Goal: Task Accomplishment & Management: Manage account settings

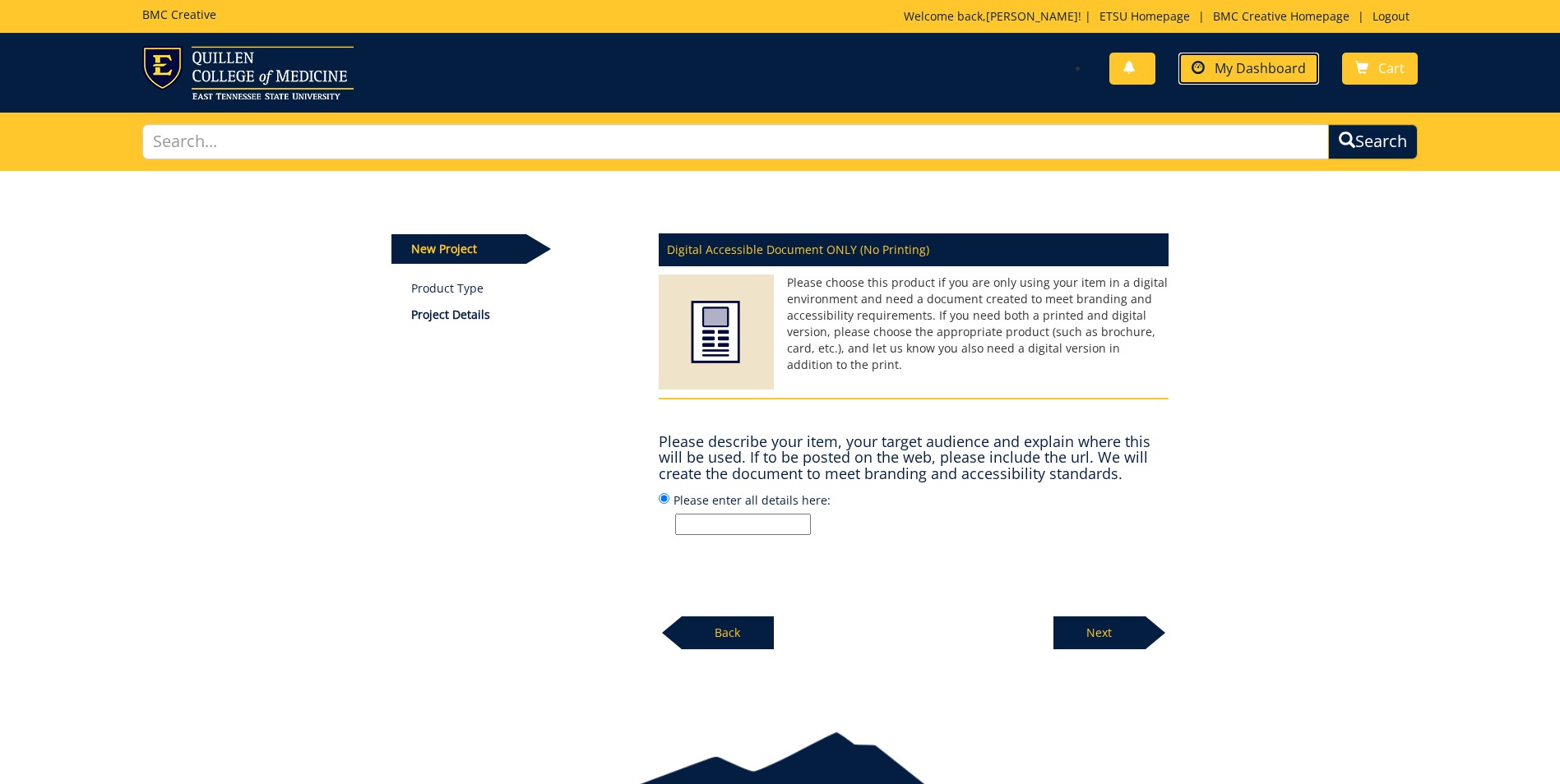
click at [1267, 69] on span "My Dashboard" at bounding box center [1260, 68] width 92 height 18
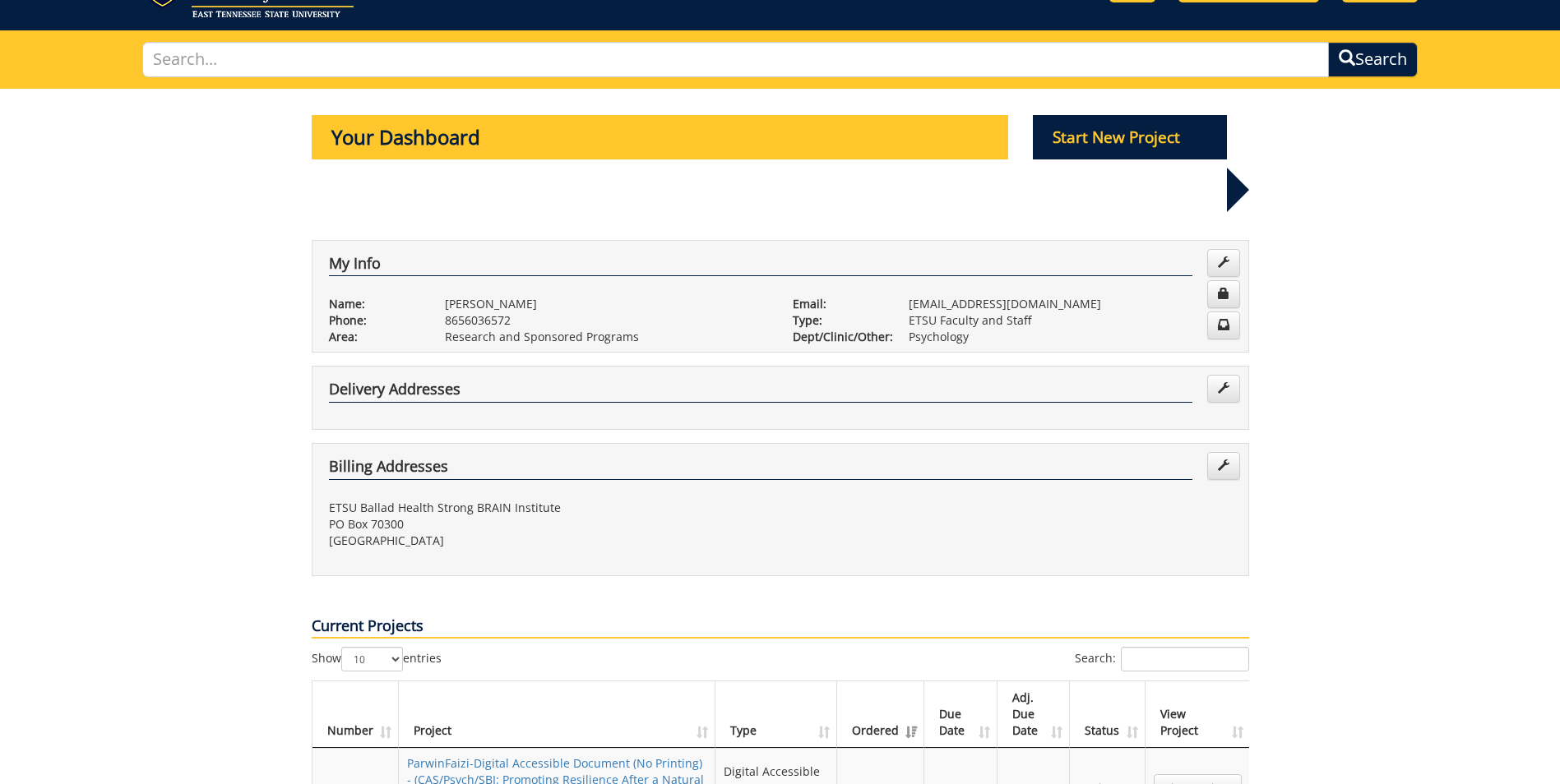
scroll to position [247, 0]
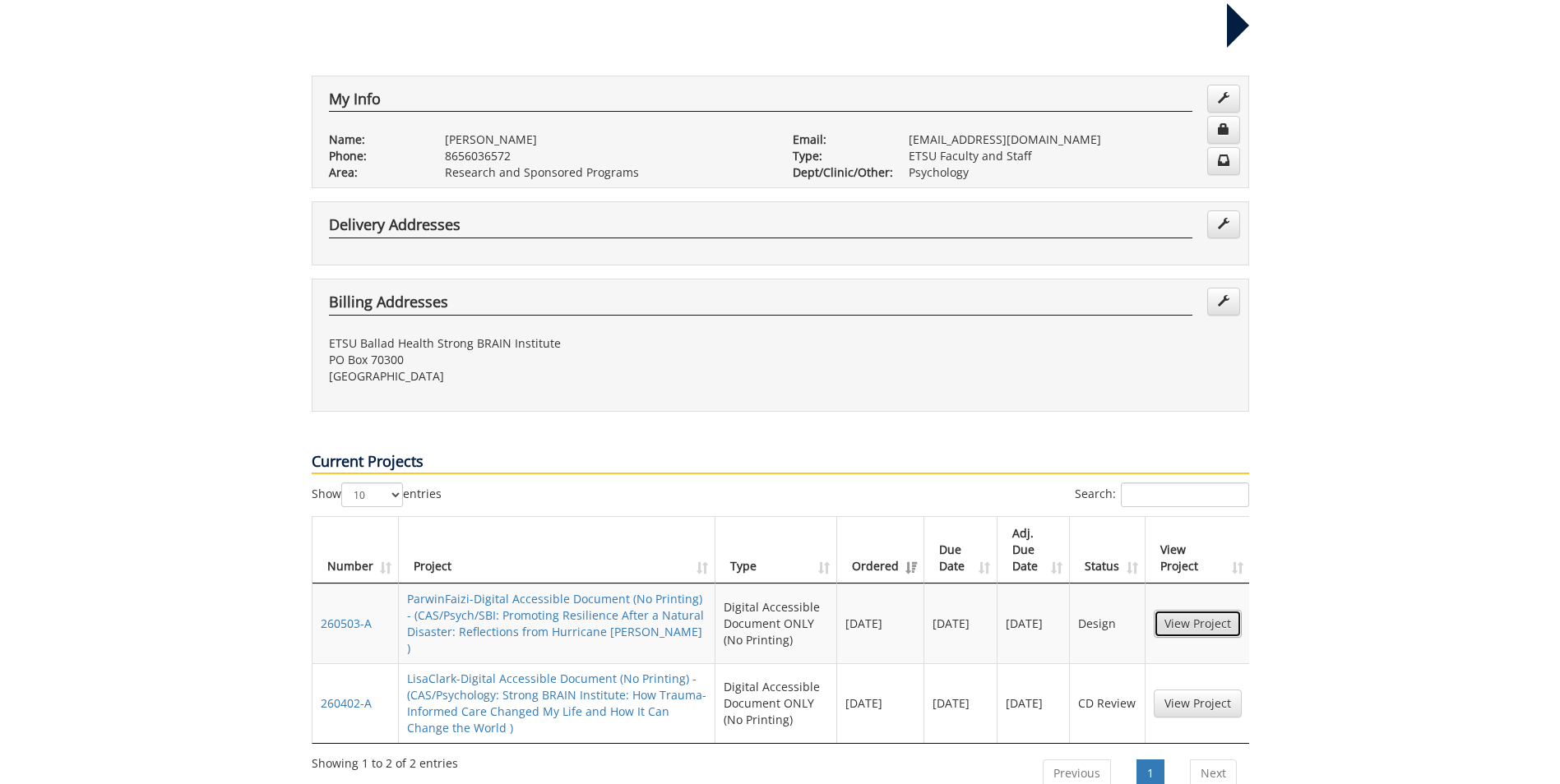
click at [1181, 609] on link "View Project" at bounding box center [1197, 623] width 88 height 28
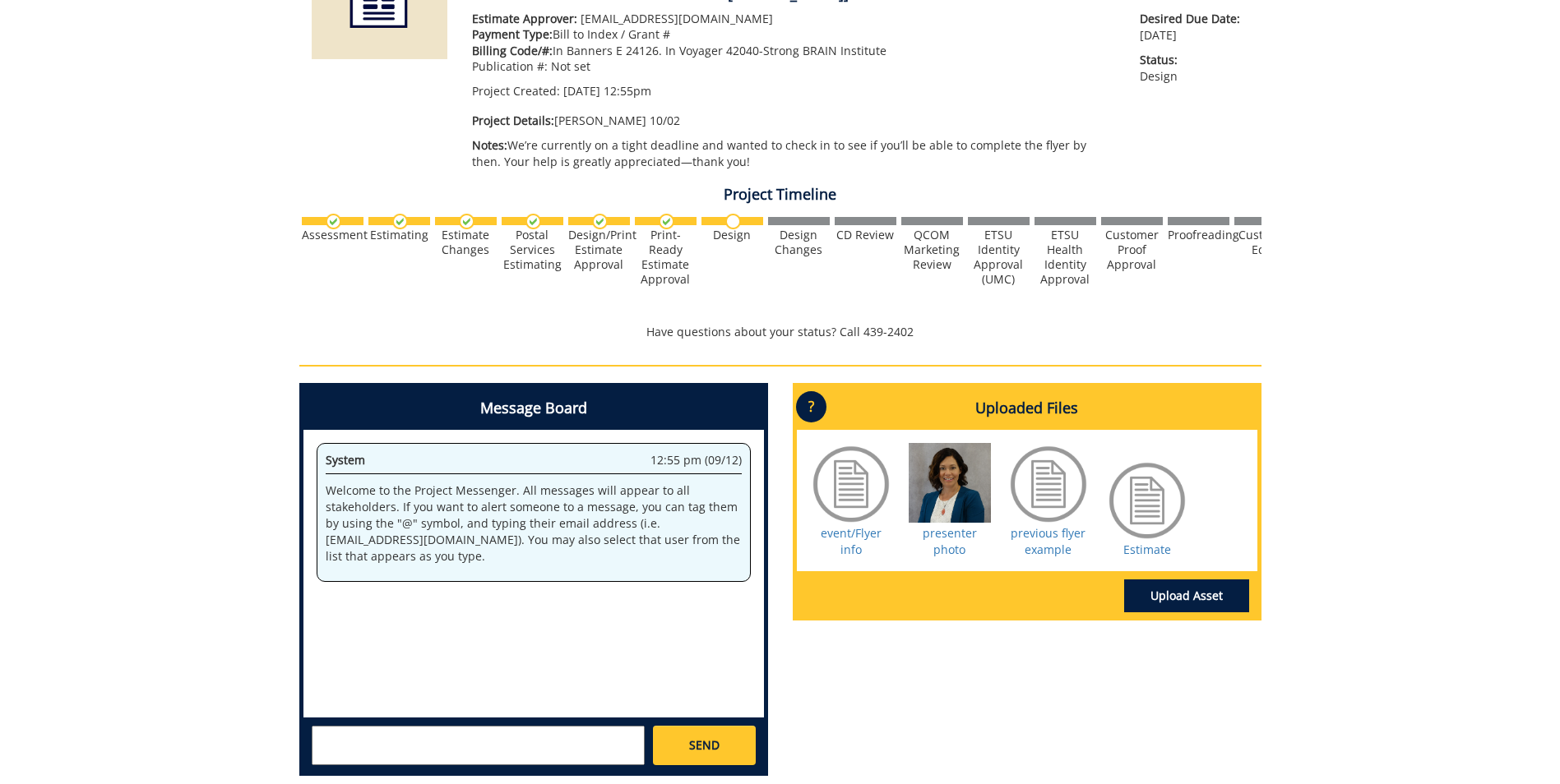
scroll to position [205, 0]
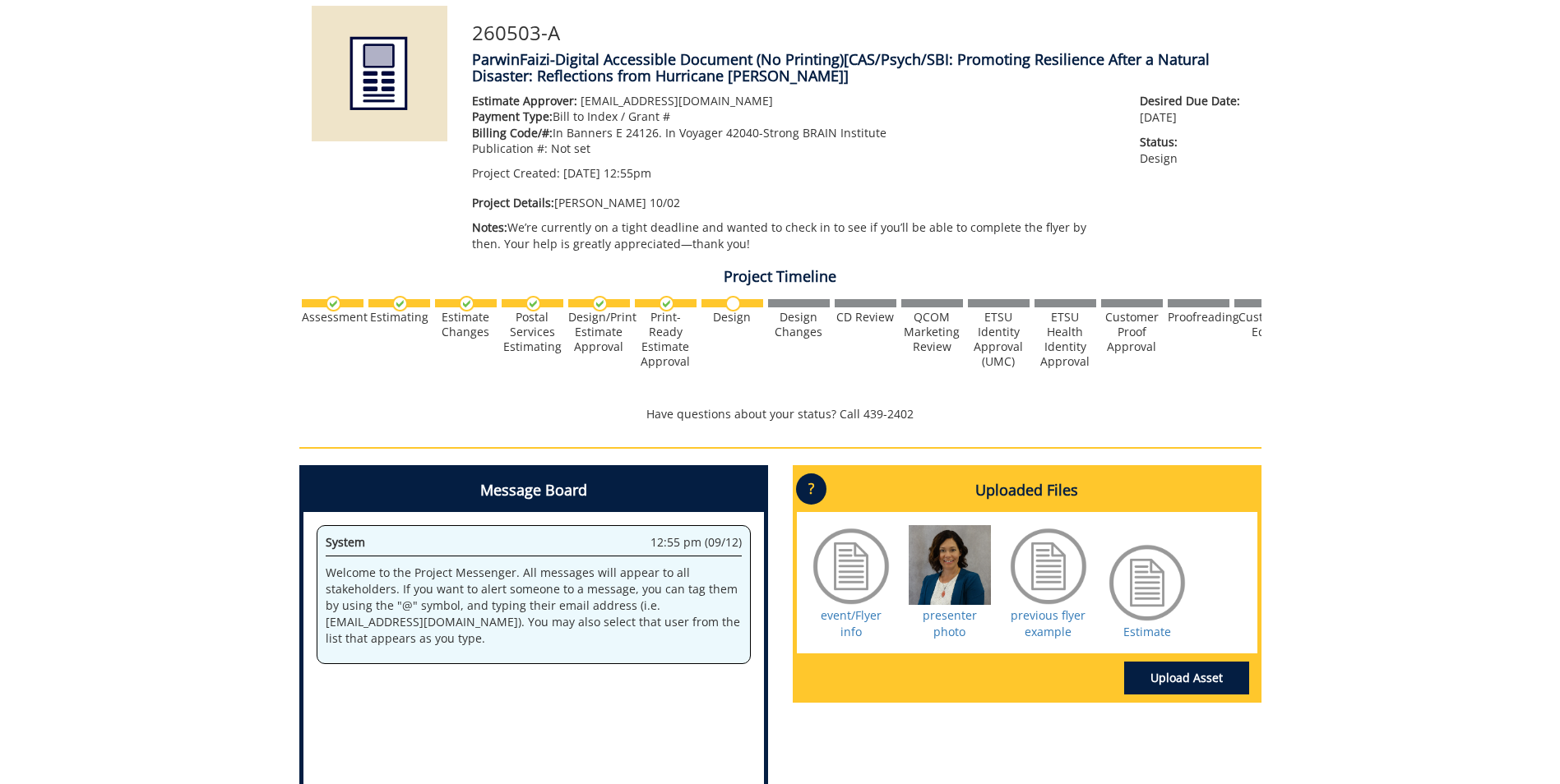
drag, startPoint x: 703, startPoint y: 374, endPoint x: 970, endPoint y: 390, distance: 267.5
click at [971, 390] on div "Assessment Estimating" at bounding box center [780, 343] width 962 height 100
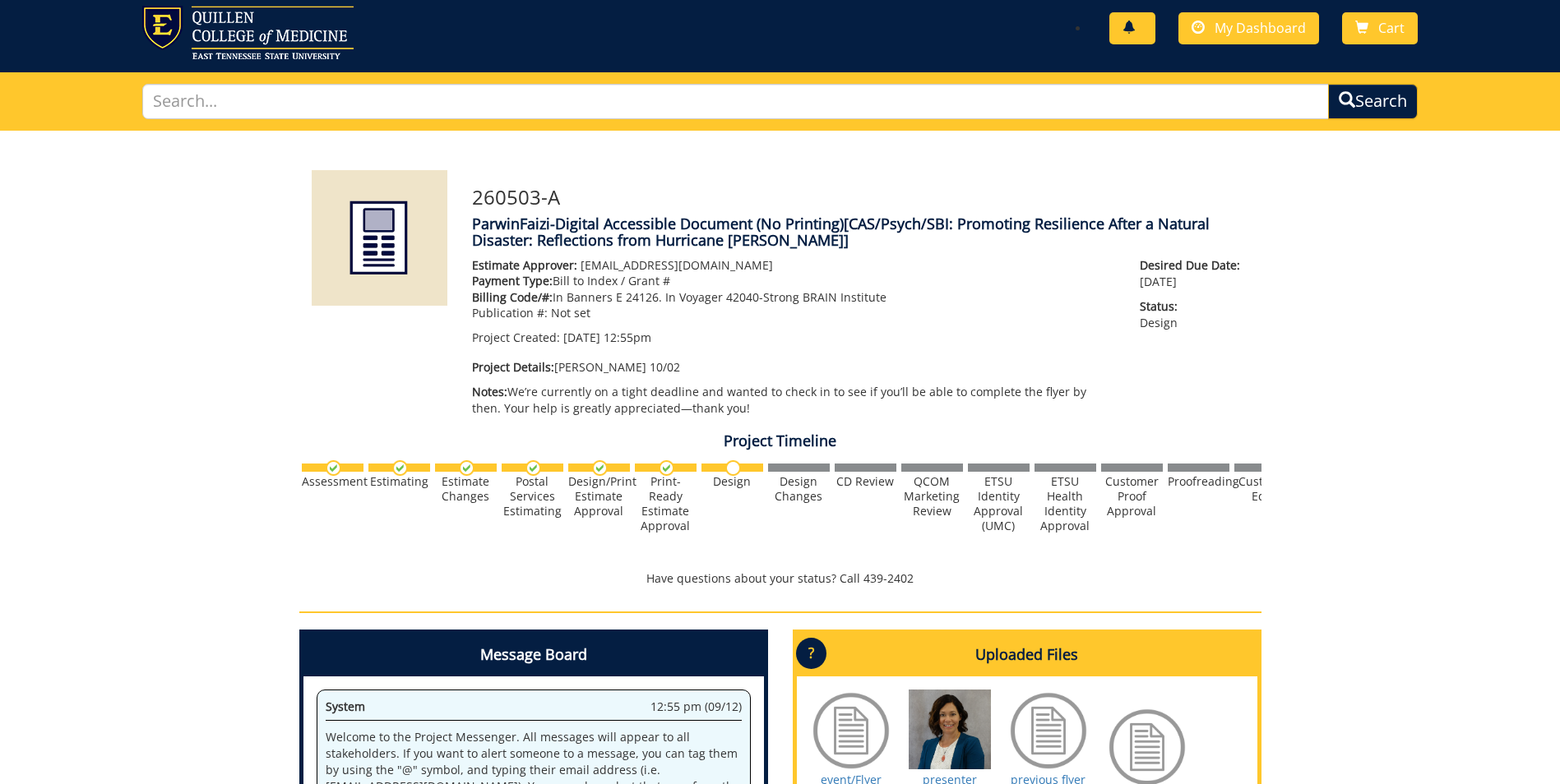
drag, startPoint x: 1224, startPoint y: 28, endPoint x: 1117, endPoint y: 33, distance: 107.1
click at [1117, 33] on link at bounding box center [1132, 29] width 46 height 32
click at [404, 270] on img at bounding box center [380, 237] width 135 height 135
click at [1400, 41] on link "Cart" at bounding box center [1379, 29] width 75 height 32
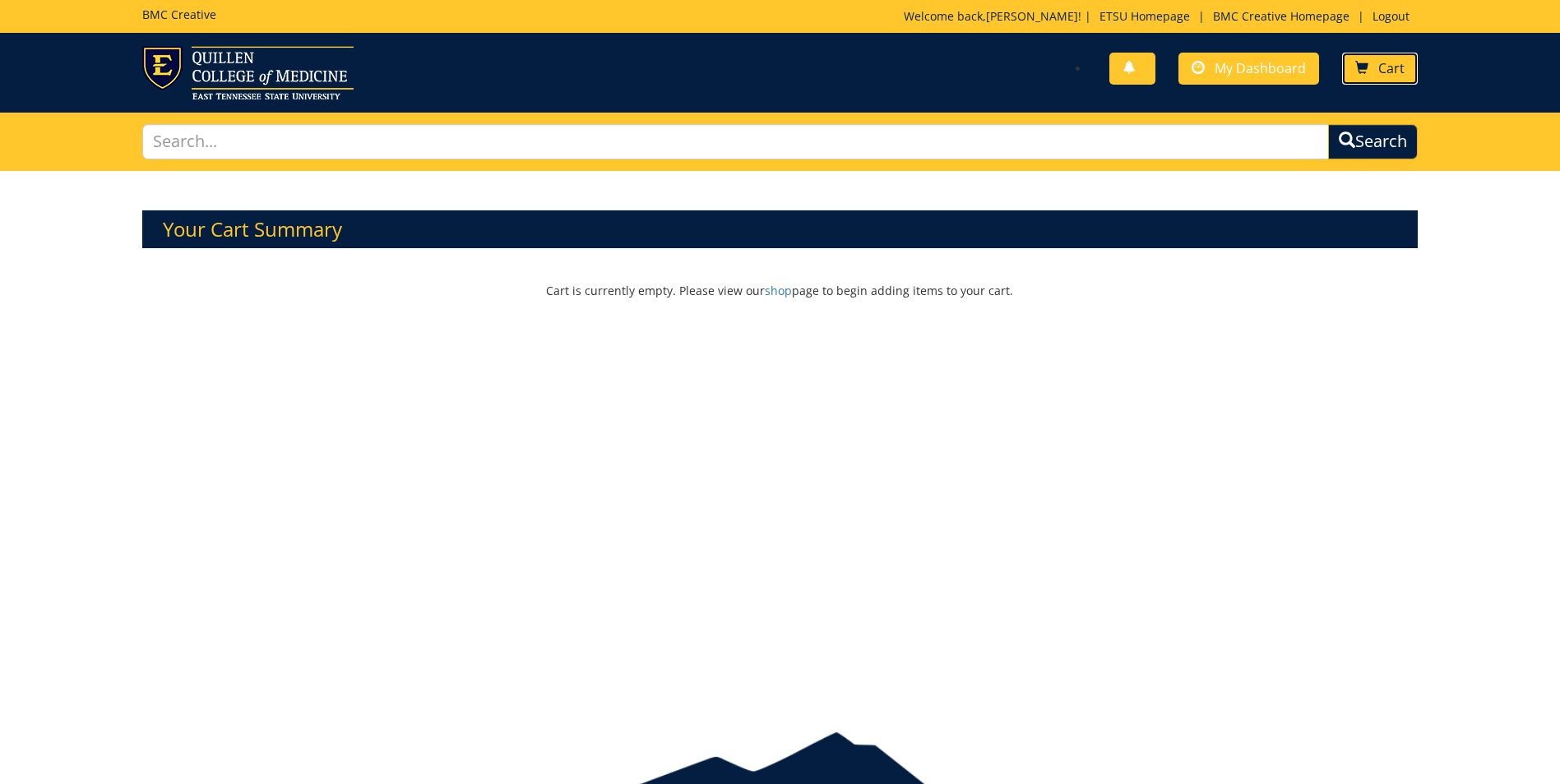
click at [1393, 65] on span "Cart" at bounding box center [1391, 68] width 27 height 18
click at [1271, 64] on span "My Dashboard" at bounding box center [1260, 68] width 92 height 18
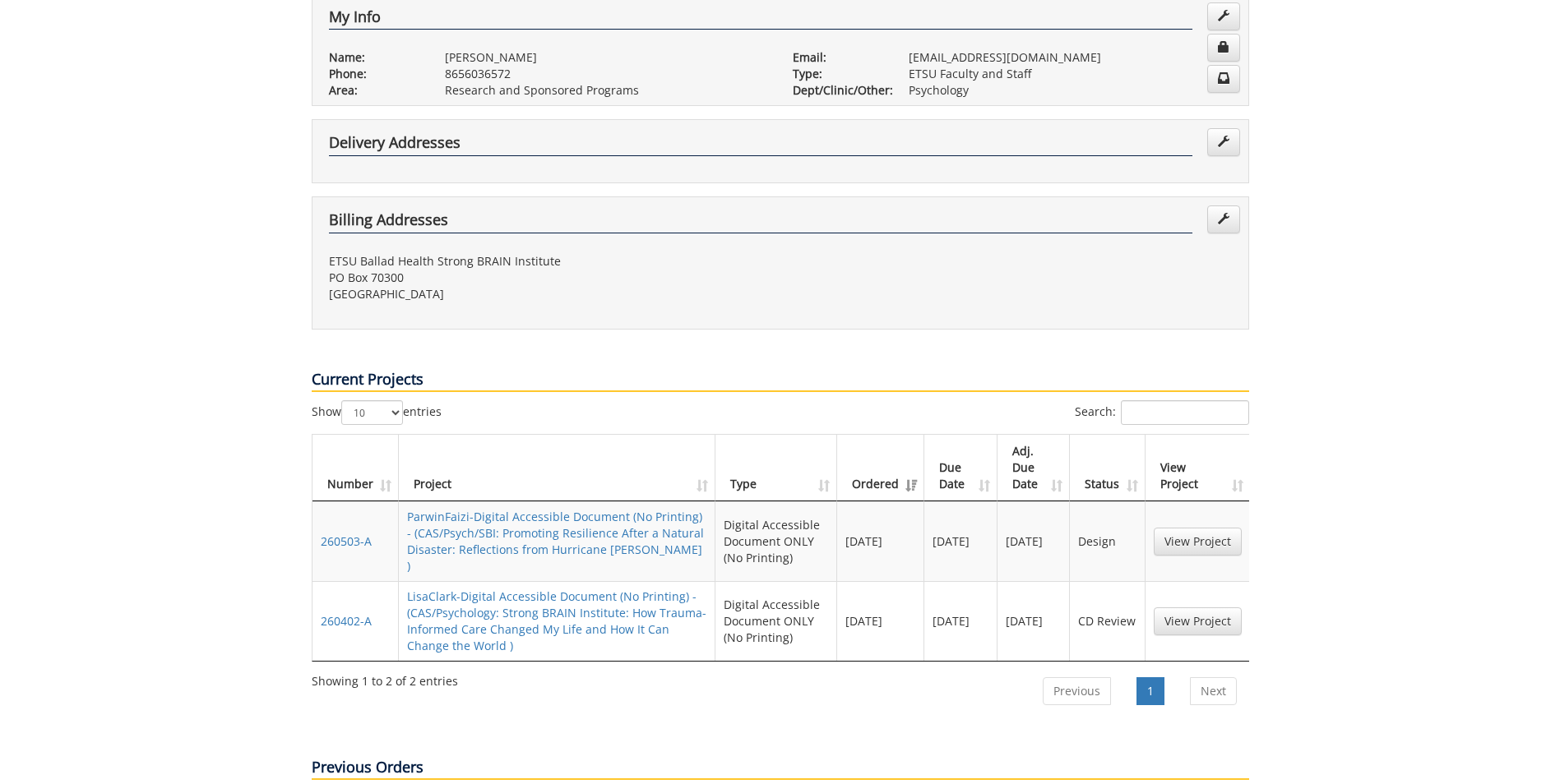
scroll to position [0, 2]
click at [337, 533] on link "260503-A" at bounding box center [343, 541] width 51 height 15
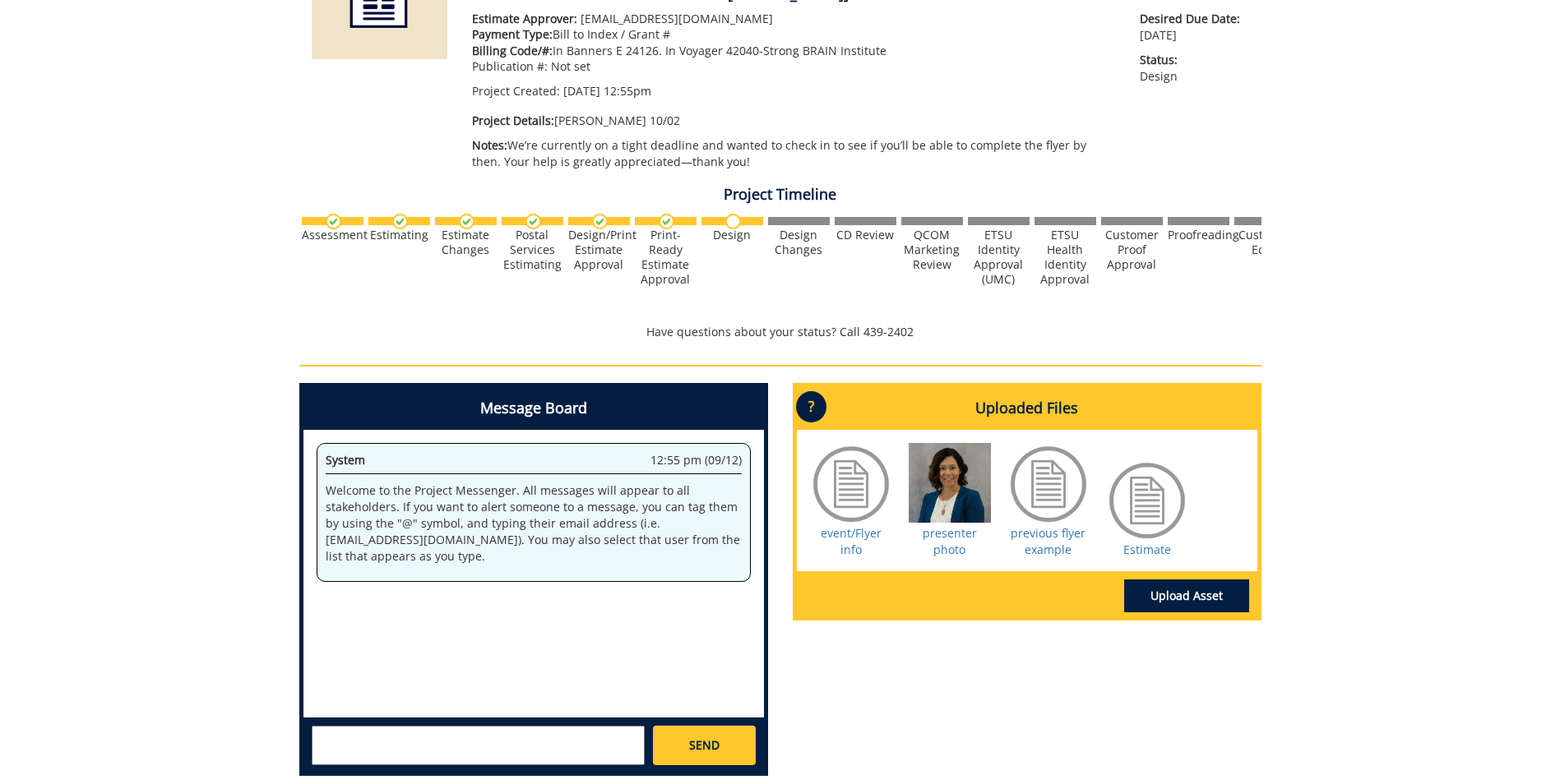
scroll to position [369, 0]
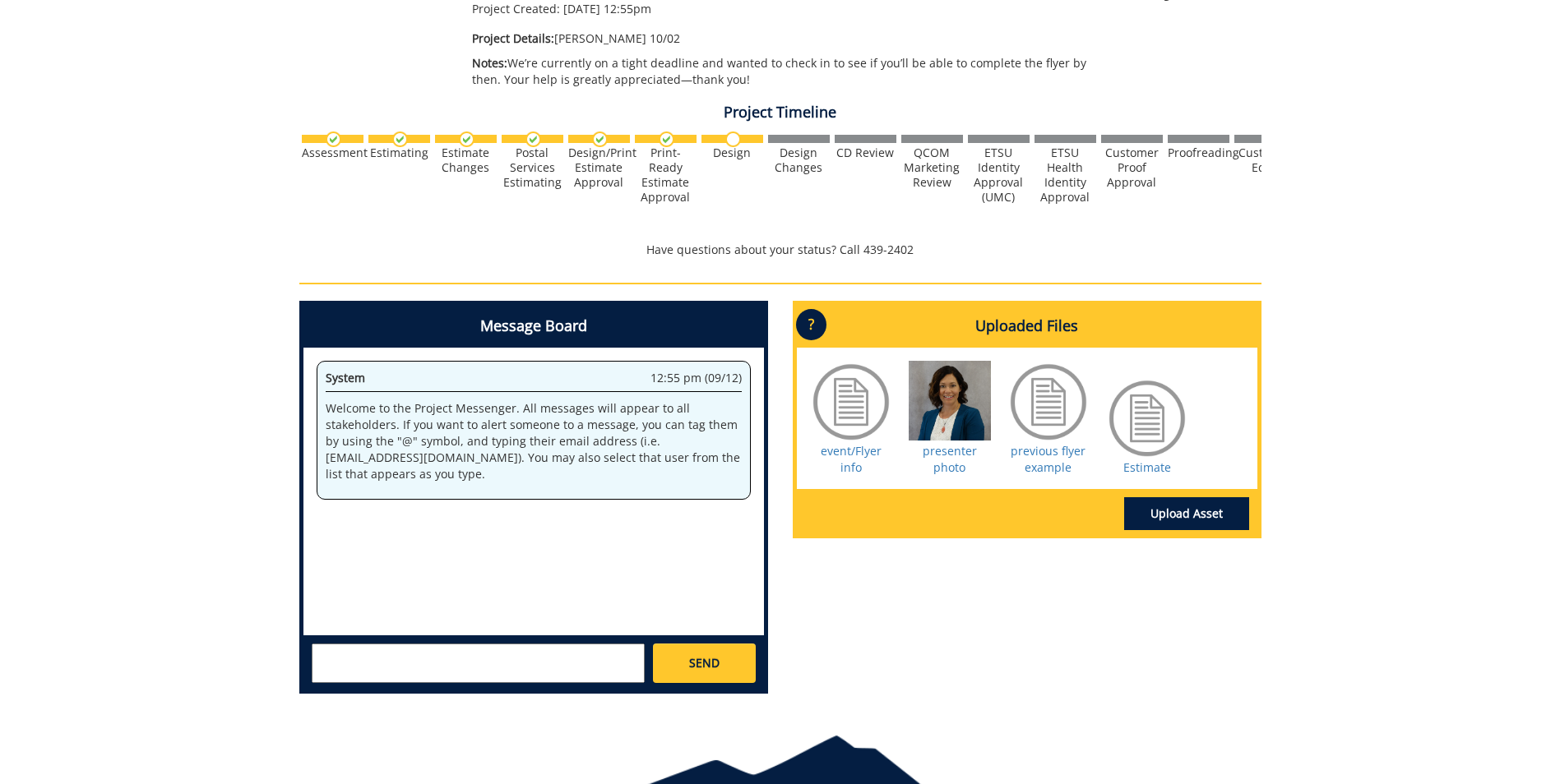
click at [494, 661] on textarea at bounding box center [478, 663] width 333 height 39
click at [407, 653] on textarea at bounding box center [478, 663] width 333 height 39
paste textarea "Out of Office Dates: 10/2-10/8"
type textarea "hi, can we cancel this flayer since the Out of Office Dates: 10/2-10/8. and it …"
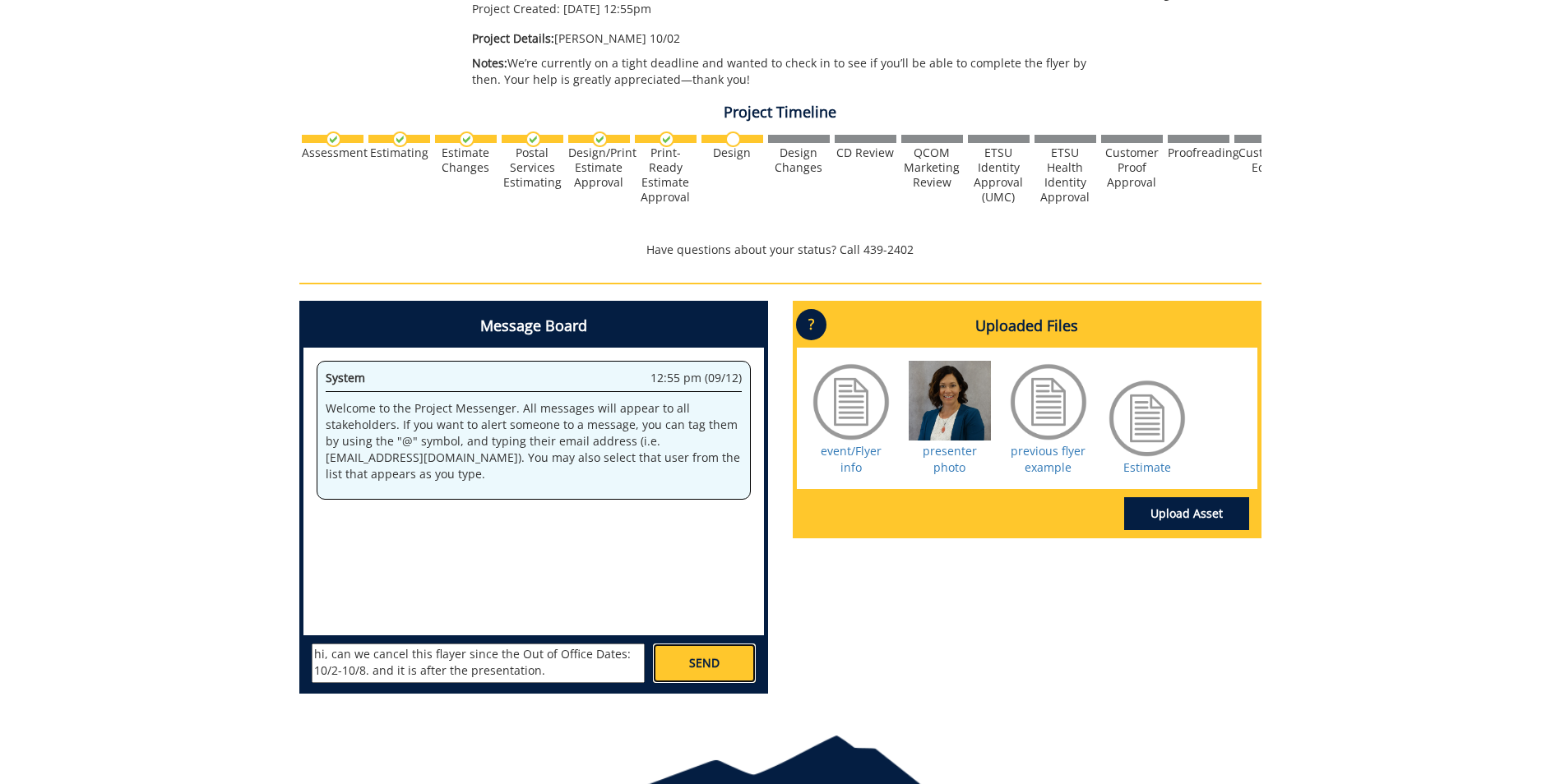
click at [678, 657] on link "SEND" at bounding box center [703, 663] width 102 height 39
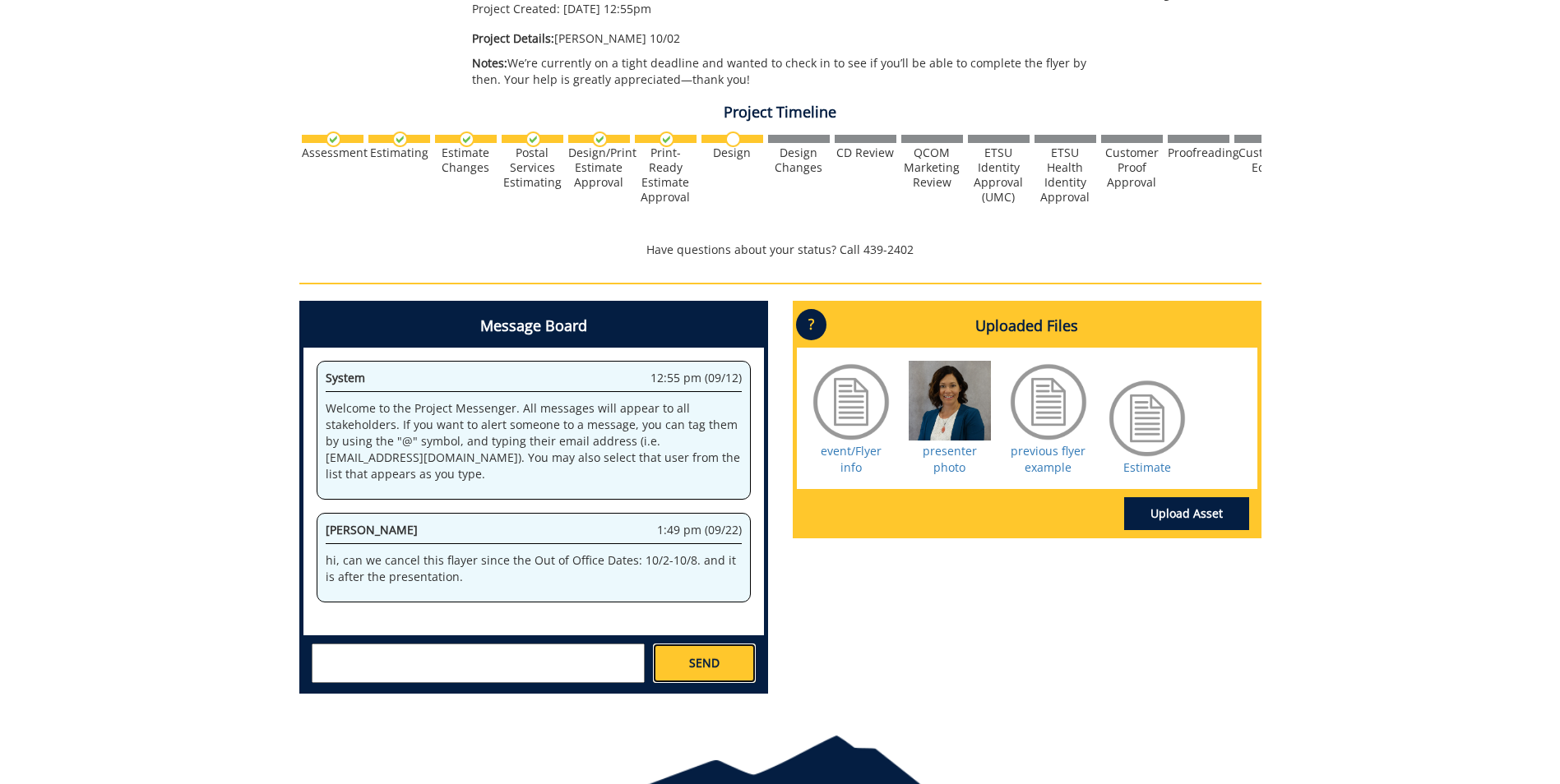
scroll to position [490, 0]
